Goal: Find specific page/section: Find specific page/section

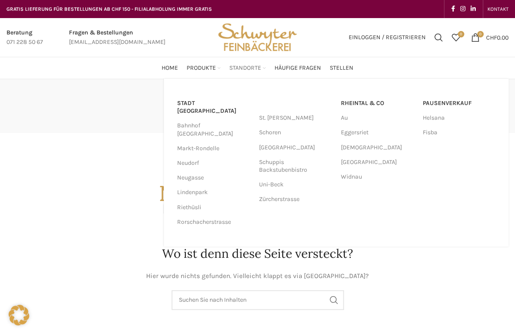
click at [236, 68] on span "Standorte" at bounding box center [245, 68] width 32 height 8
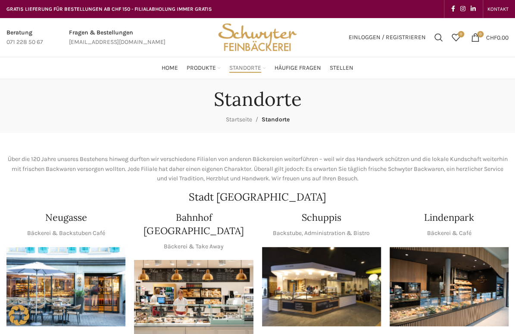
click at [78, 297] on img "1 / 1" at bounding box center [65, 286] width 119 height 79
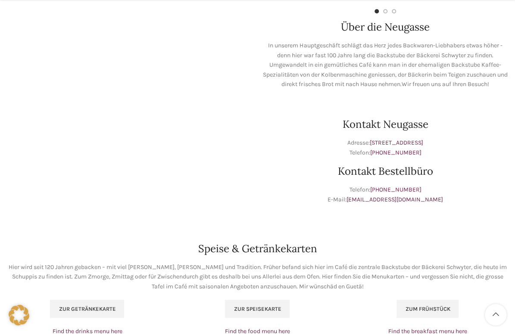
scroll to position [402, 0]
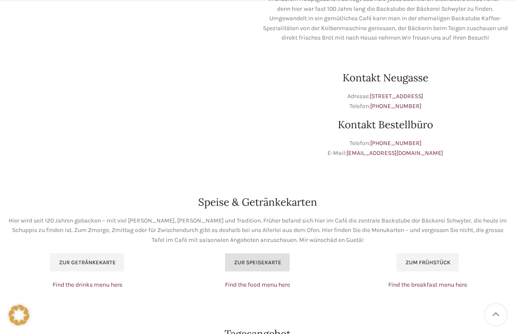
click at [262, 261] on span "Zur Speisekarte" at bounding box center [257, 262] width 47 height 7
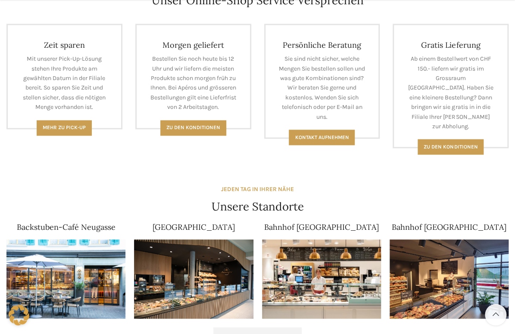
scroll to position [402, 0]
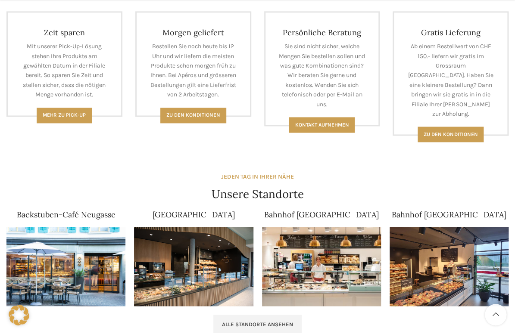
click at [106, 240] on img at bounding box center [65, 266] width 119 height 79
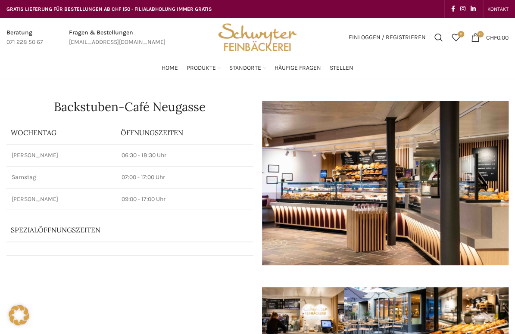
click at [88, 67] on div "Home Produkte PRODUKT KATEGORIEN Apéro & Häppchen Spezialitäten Gipfeli & Brötl…" at bounding box center [257, 67] width 511 height 17
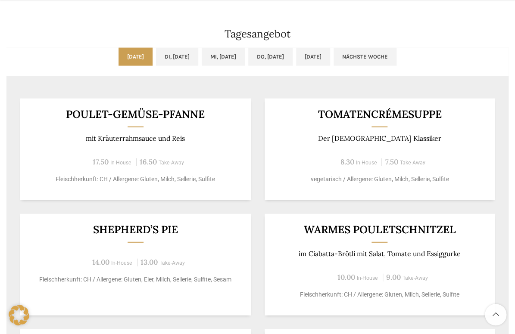
scroll to position [704, 0]
